Goal: Find specific page/section: Find specific page/section

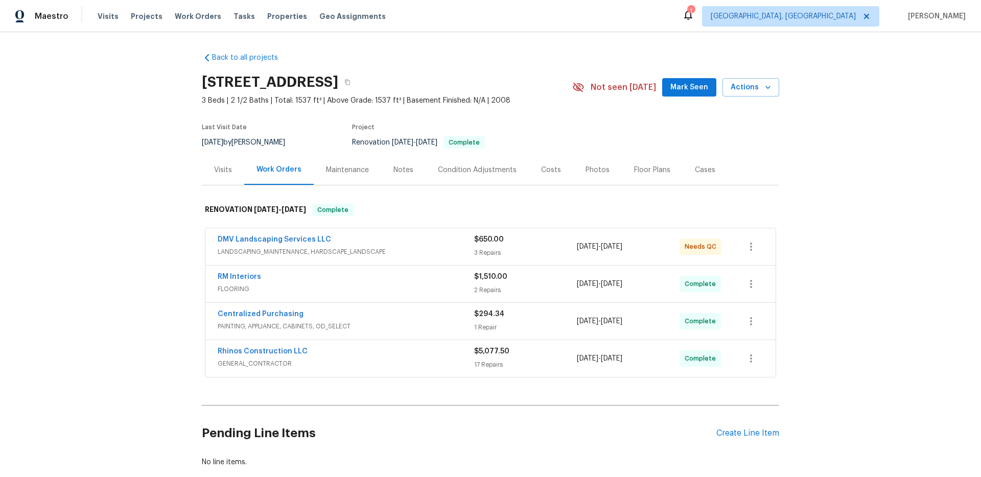
click at [587, 171] on div "Photos" at bounding box center [597, 170] width 24 height 10
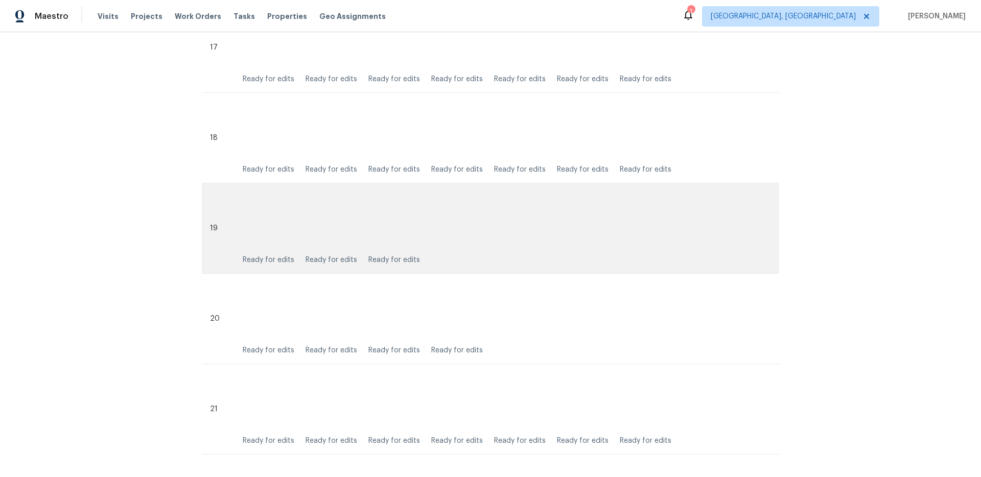
scroll to position [2235, 0]
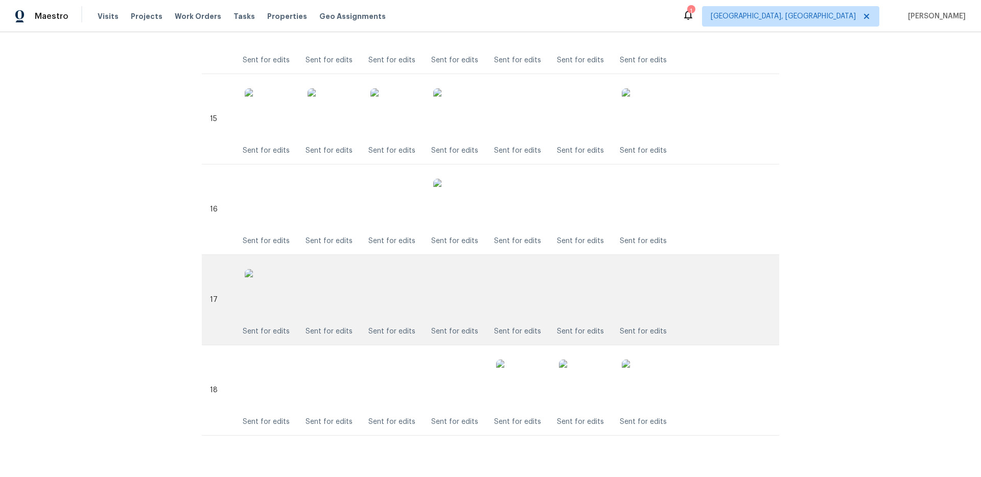
scroll to position [1590, 0]
